Goal: Transaction & Acquisition: Purchase product/service

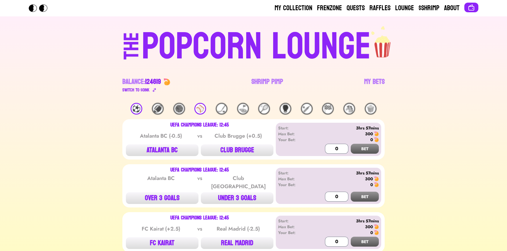
click at [132, 111] on div "⚽️" at bounding box center [136, 109] width 12 height 12
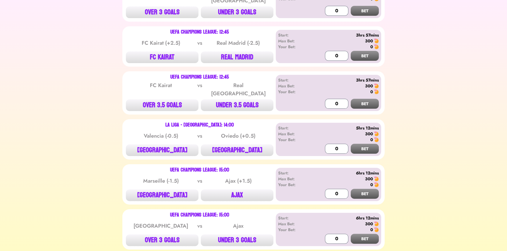
scroll to position [213, 0]
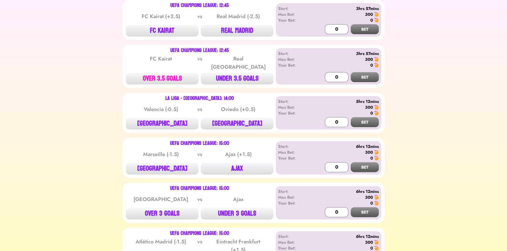
click at [149, 73] on button "OVER 3.5 GOALS" at bounding box center [162, 79] width 73 height 12
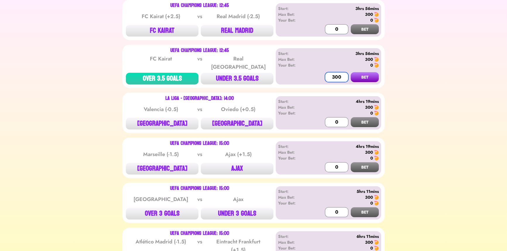
type input "300"
click at [350, 72] on button "BET" at bounding box center [364, 77] width 28 height 10
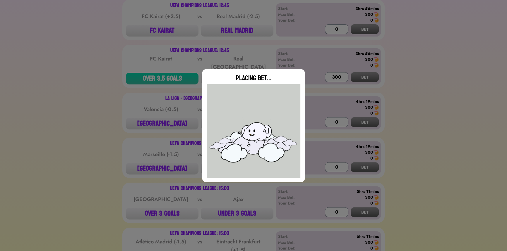
type input "0"
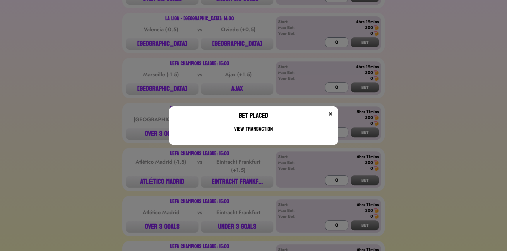
click at [124, 62] on div "Bet Placed View Transaction" at bounding box center [253, 125] width 507 height 251
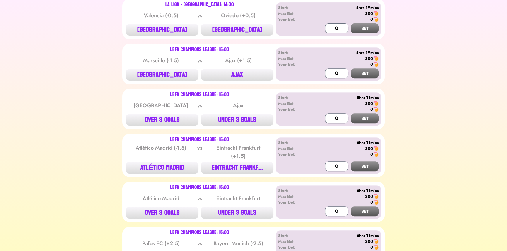
scroll to position [319, 0]
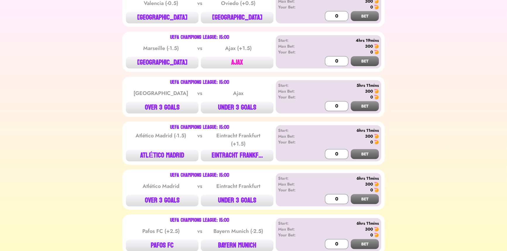
click at [224, 57] on button "AJAX" at bounding box center [237, 63] width 73 height 12
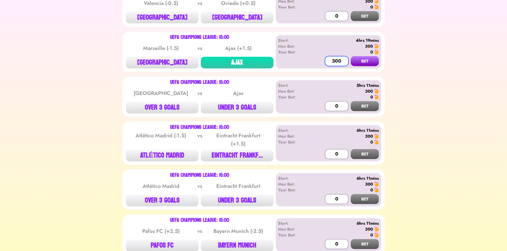
type input "300"
click at [350, 56] on button "BET" at bounding box center [364, 61] width 28 height 10
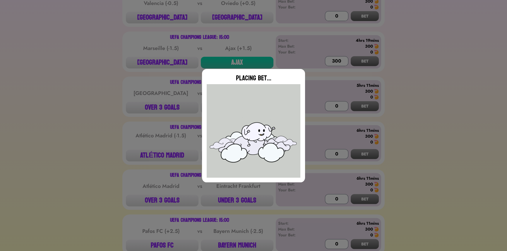
type input "0"
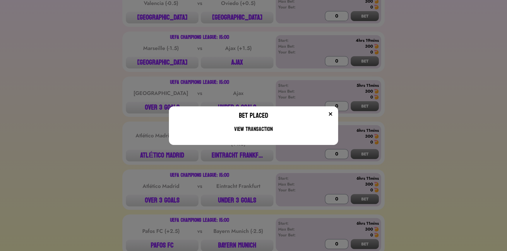
click at [162, 59] on div "Bet Placed View Transaction" at bounding box center [253, 125] width 507 height 251
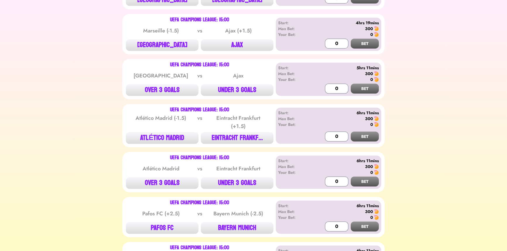
scroll to position [345, 0]
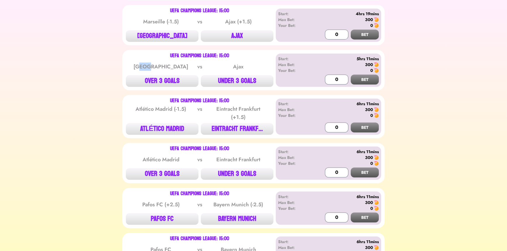
drag, startPoint x: 157, startPoint y: 61, endPoint x: 164, endPoint y: 63, distance: 7.7
click at [164, 63] on div "[GEOGRAPHIC_DATA]" at bounding box center [160, 67] width 59 height 8
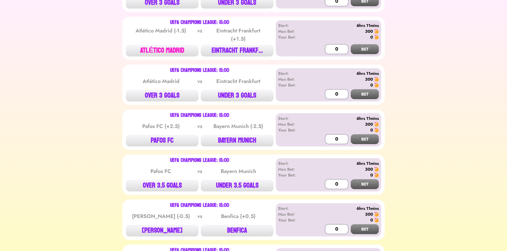
scroll to position [425, 0]
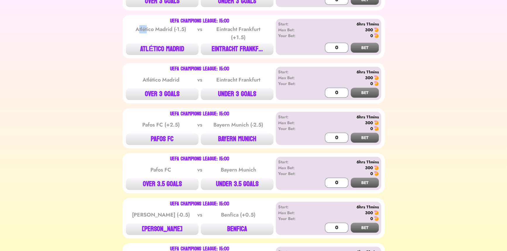
drag, startPoint x: 137, startPoint y: 23, endPoint x: 141, endPoint y: 25, distance: 3.9
click at [147, 25] on div "Atlético Madrid (-1.5)" at bounding box center [160, 33] width 59 height 16
click at [240, 43] on button "EINTRACHT FRANKF..." at bounding box center [237, 49] width 73 height 12
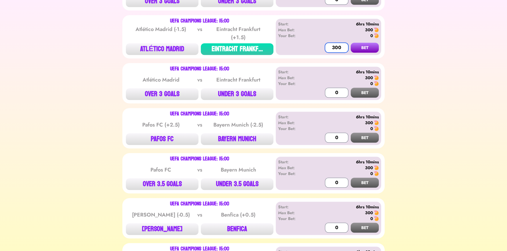
type input "300"
click at [350, 43] on button "BET" at bounding box center [364, 48] width 28 height 10
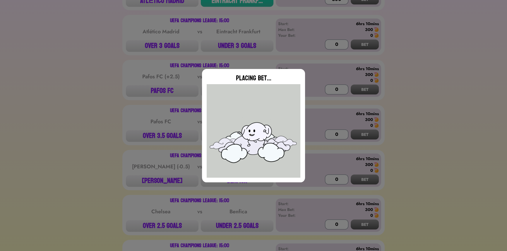
scroll to position [479, 0]
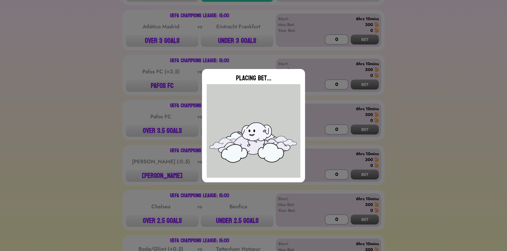
type input "0"
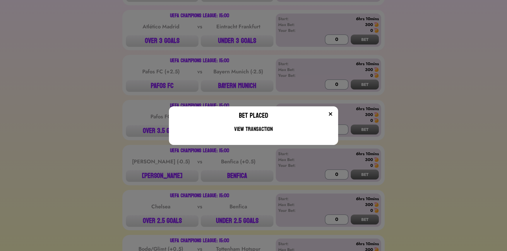
click at [123, 64] on div "Bet Placed View Transaction" at bounding box center [253, 125] width 507 height 251
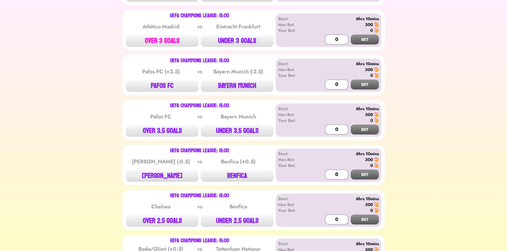
click at [158, 35] on button "OVER 3 GOALS" at bounding box center [162, 41] width 73 height 12
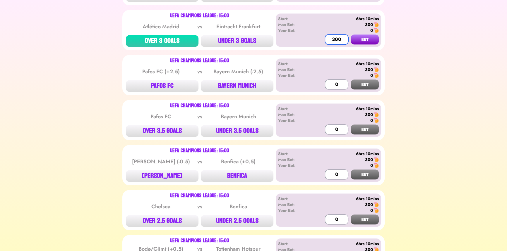
type input "300"
click at [350, 35] on button "BET" at bounding box center [364, 40] width 28 height 10
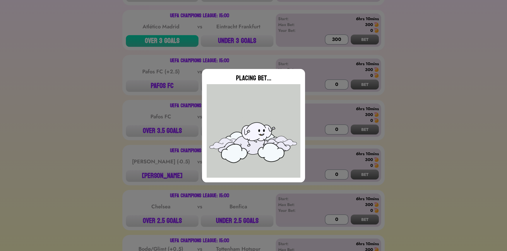
type input "0"
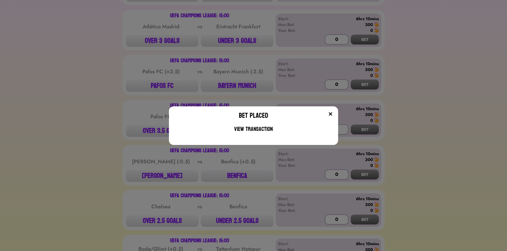
click at [93, 118] on div "Bet Placed View Transaction" at bounding box center [253, 125] width 507 height 251
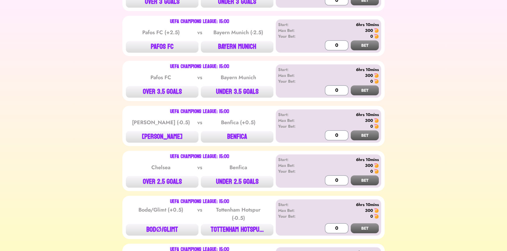
scroll to position [505, 0]
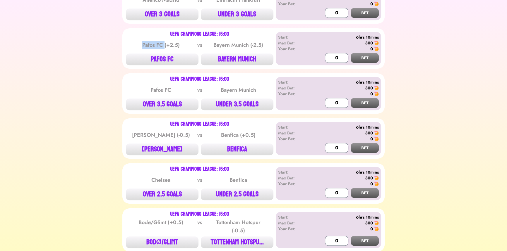
drag, startPoint x: 143, startPoint y: 43, endPoint x: 165, endPoint y: 41, distance: 22.3
click at [165, 41] on div "Pafos FC (+2.5) vs Bayern Munich (-2.5)" at bounding box center [199, 45] width 147 height 12
click at [184, 46] on div "UEFA Champions League: 15:00 Pafos FC (+2.5) vs Bayern Munich (-2.5) PAFOS FC B…" at bounding box center [199, 48] width 147 height 33
click at [178, 55] on button "PAFOS FC" at bounding box center [162, 60] width 73 height 12
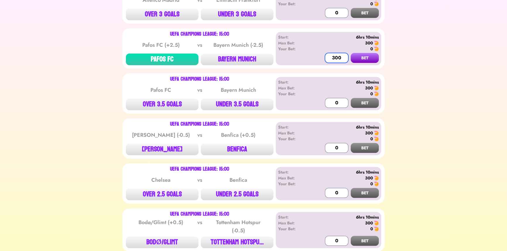
type input "300"
click at [350, 53] on button "BET" at bounding box center [364, 58] width 28 height 10
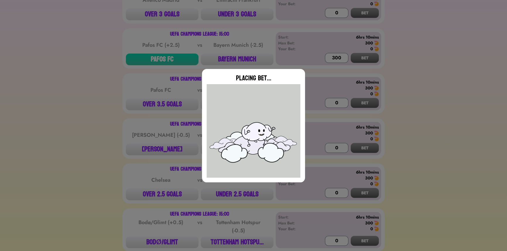
type input "0"
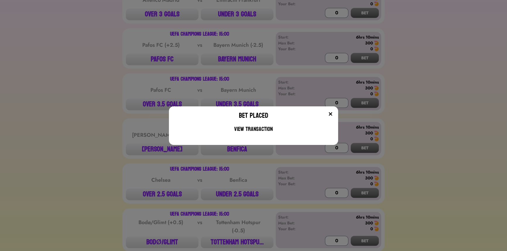
click at [196, 67] on div "Bet Placed View Transaction" at bounding box center [253, 125] width 507 height 251
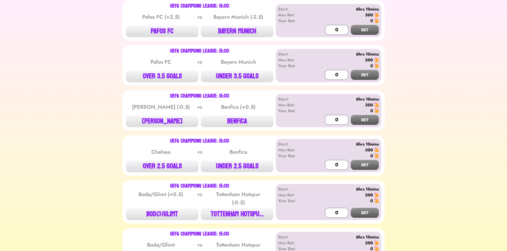
scroll to position [611, 0]
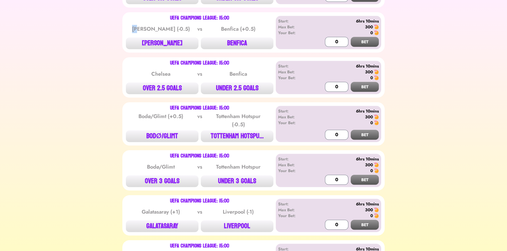
drag, startPoint x: 143, startPoint y: 20, endPoint x: 150, endPoint y: 19, distance: 7.1
click at [150, 25] on div "[PERSON_NAME] (-0.5)" at bounding box center [160, 29] width 59 height 8
click at [178, 74] on div "UEFA Champions League: 15:00 Chelsea vs Benfica OVER 2.5 GOALS UNDER 2.5 GOALS" at bounding box center [199, 77] width 147 height 33
click at [173, 82] on button "OVER 2.5 GOALS" at bounding box center [162, 88] width 73 height 12
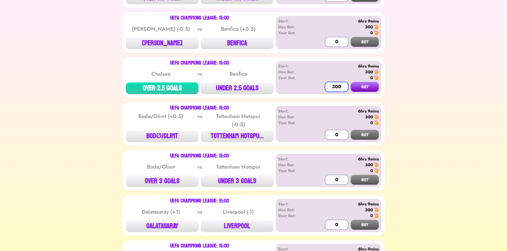
type input "300"
click at [350, 82] on button "BET" at bounding box center [364, 87] width 28 height 10
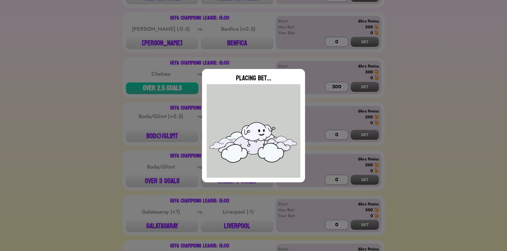
type input "0"
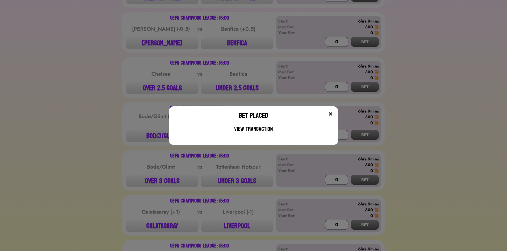
click at [155, 34] on div "Bet Placed View Transaction" at bounding box center [253, 125] width 507 height 251
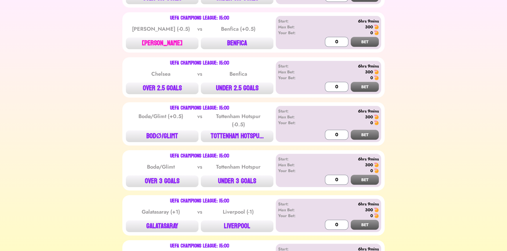
click at [155, 37] on button "[PERSON_NAME]" at bounding box center [162, 43] width 73 height 12
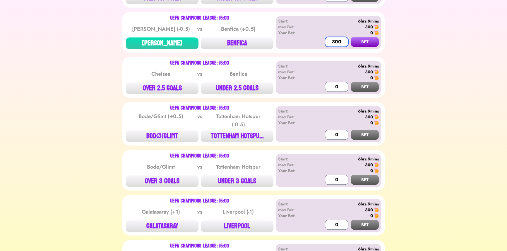
type input "300"
click at [350, 37] on button "BET" at bounding box center [364, 42] width 28 height 10
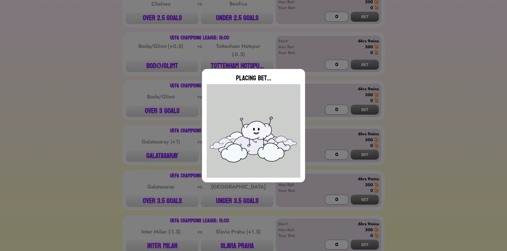
scroll to position [691, 0]
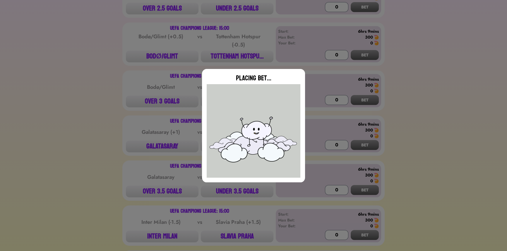
type input "0"
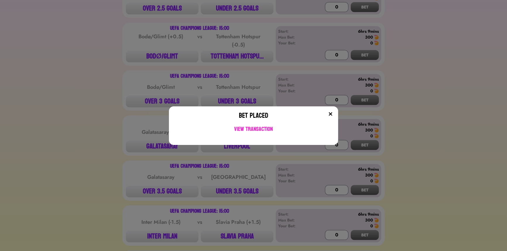
click at [221, 128] on div "View Transaction" at bounding box center [252, 129] width 159 height 13
click at [115, 64] on div "Bet Placed View Transaction" at bounding box center [253, 125] width 507 height 251
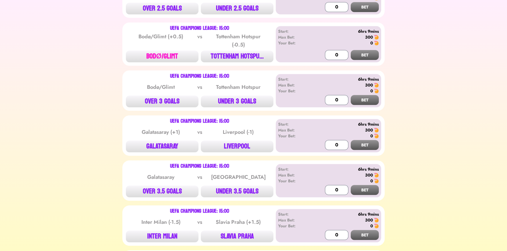
click at [162, 51] on button "BODØ/GLIMT" at bounding box center [162, 57] width 73 height 12
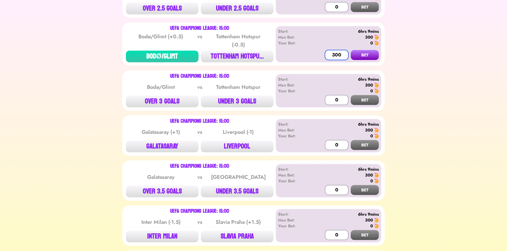
type input "300"
click at [350, 50] on button "BET" at bounding box center [364, 55] width 28 height 10
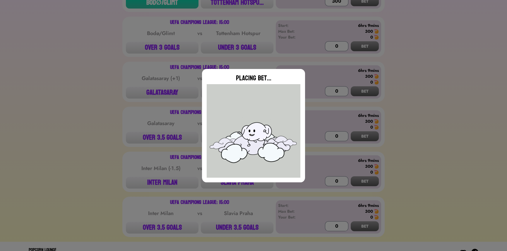
scroll to position [749, 0]
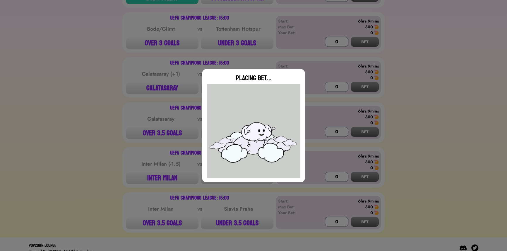
type input "0"
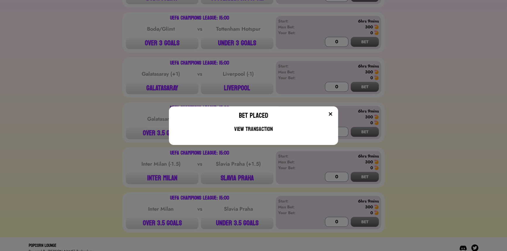
click at [141, 63] on div "Bet Placed View Transaction" at bounding box center [253, 125] width 507 height 251
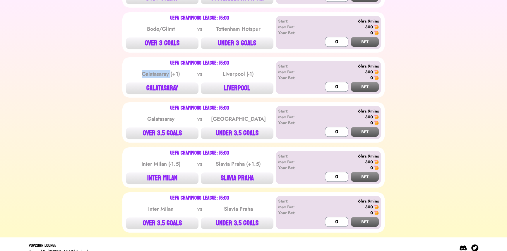
click at [141, 70] on div "Galatasaray (+1)" at bounding box center [160, 74] width 59 height 8
drag, startPoint x: 147, startPoint y: 151, endPoint x: 167, endPoint y: 152, distance: 19.6
click at [167, 158] on div "Inter Milan (-1.5) vs Slavia Praha (+1.5)" at bounding box center [199, 164] width 147 height 12
click at [242, 218] on button "UNDER 3.5 GOALS" at bounding box center [237, 224] width 73 height 12
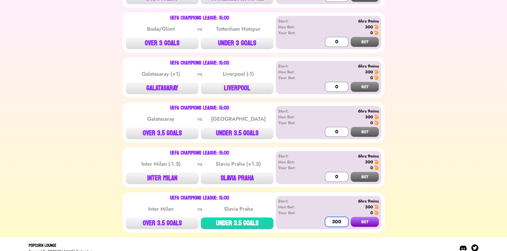
type input "300"
click at [350, 217] on button "BET" at bounding box center [364, 222] width 28 height 10
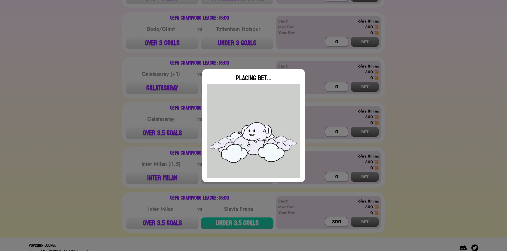
type input "0"
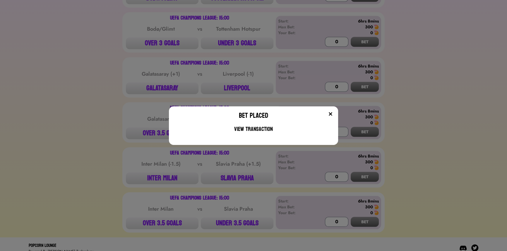
click at [92, 86] on div "Bet Placed View Transaction" at bounding box center [253, 125] width 507 height 251
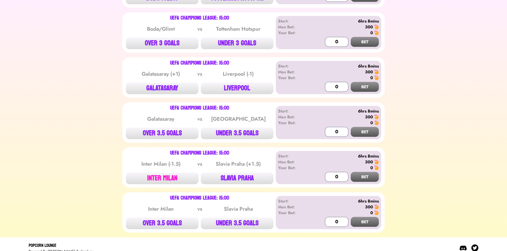
click at [161, 173] on button "INTER MILAN" at bounding box center [162, 179] width 73 height 12
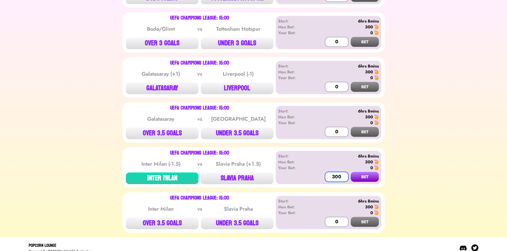
type input "300"
click at [350, 172] on button "BET" at bounding box center [364, 177] width 28 height 10
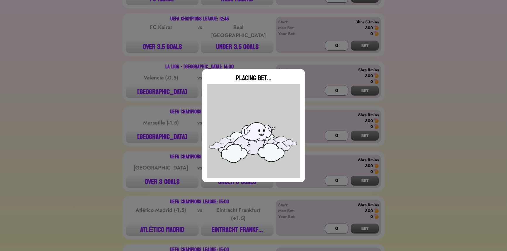
type input "0"
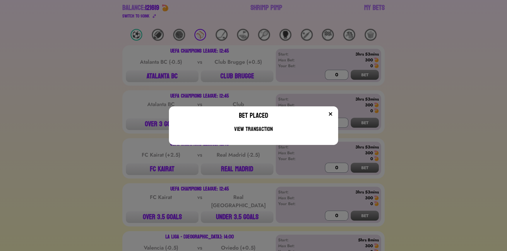
scroll to position [0, 0]
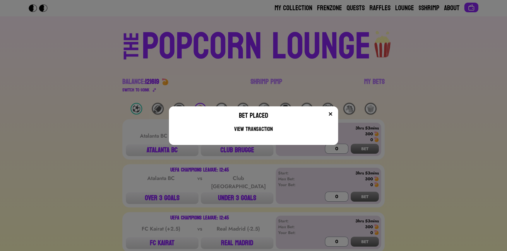
click at [97, 95] on div "Bet Placed View Transaction" at bounding box center [253, 125] width 507 height 251
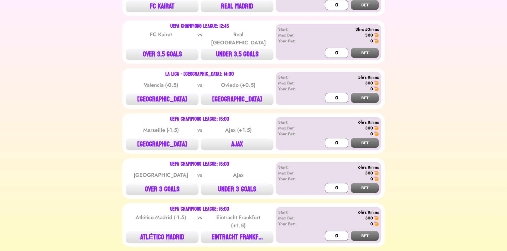
scroll to position [239, 0]
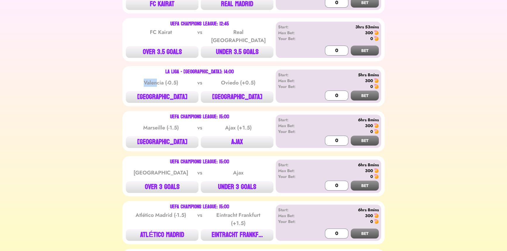
drag, startPoint x: 140, startPoint y: 78, endPoint x: 158, endPoint y: 76, distance: 18.0
click at [158, 79] on div "Valencia (-0.5)" at bounding box center [160, 83] width 59 height 8
click at [153, 91] on button "[GEOGRAPHIC_DATA]" at bounding box center [162, 97] width 73 height 12
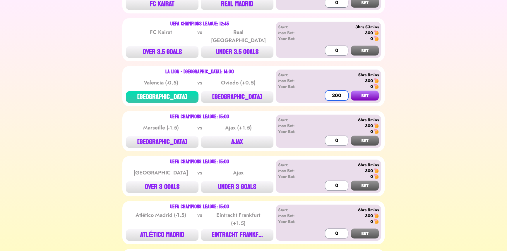
type input "300"
click at [350, 91] on button "BET" at bounding box center [364, 96] width 28 height 10
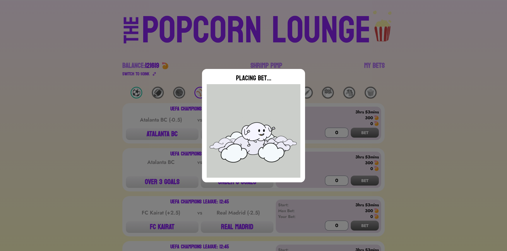
scroll to position [0, 0]
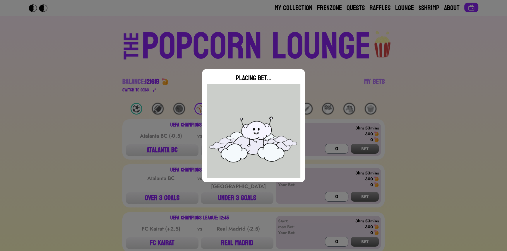
type input "0"
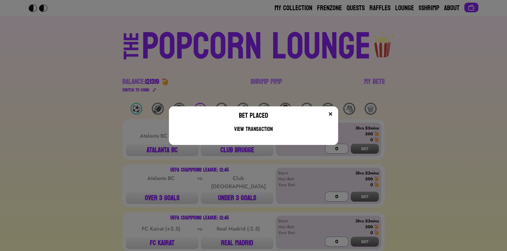
click at [246, 50] on div "Bet Placed View Transaction" at bounding box center [253, 125] width 507 height 251
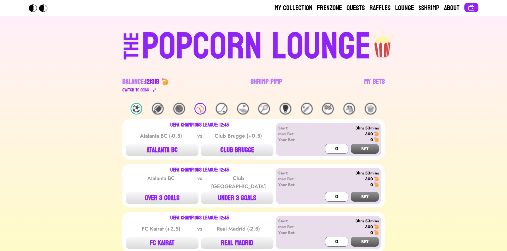
click at [385, 85] on div "THE POPCORN LOUNGE Balance: 121319 Switch to $ OINK Shrimp Pimp My Bets" at bounding box center [253, 59] width 374 height 87
click at [380, 80] on link "My Bets" at bounding box center [374, 85] width 20 height 16
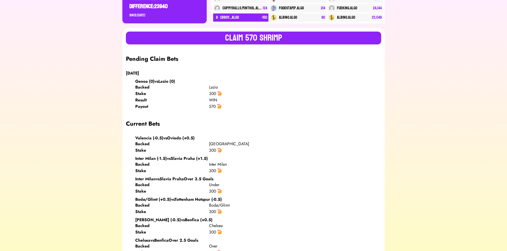
scroll to position [159, 0]
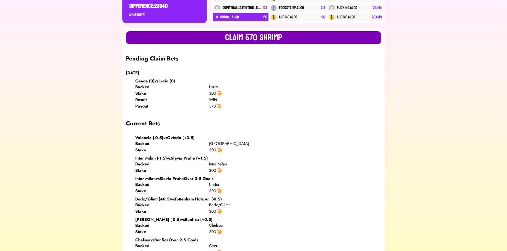
click at [231, 33] on button "Claim 570 SHRIMP" at bounding box center [253, 37] width 255 height 13
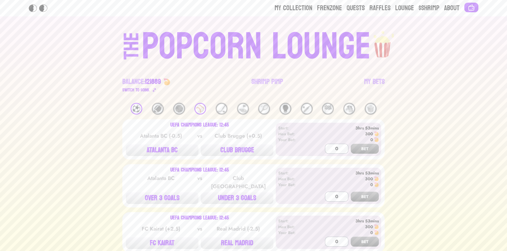
click at [195, 108] on div "⚾️" at bounding box center [200, 109] width 12 height 12
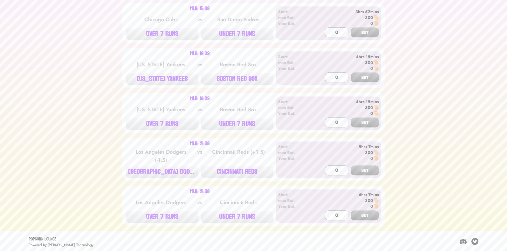
scroll to position [255, 0]
click at [167, 79] on button "[US_STATE] YANKEES" at bounding box center [162, 79] width 73 height 12
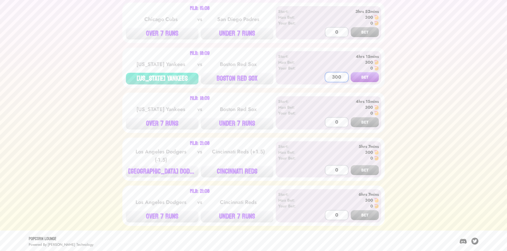
type input "300"
click at [350, 72] on button "BET" at bounding box center [364, 77] width 28 height 10
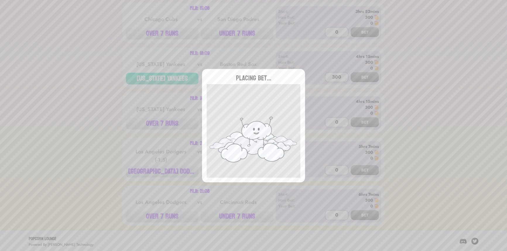
type input "0"
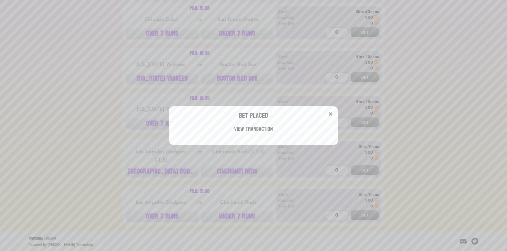
click at [113, 90] on div "Bet Placed View Transaction" at bounding box center [253, 125] width 507 height 251
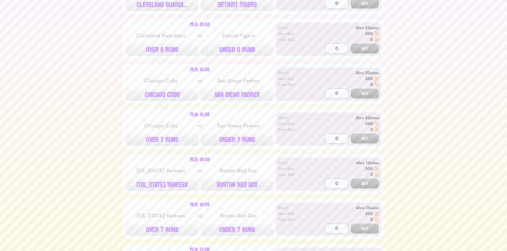
scroll to position [0, 0]
